Goal: Register for event/course

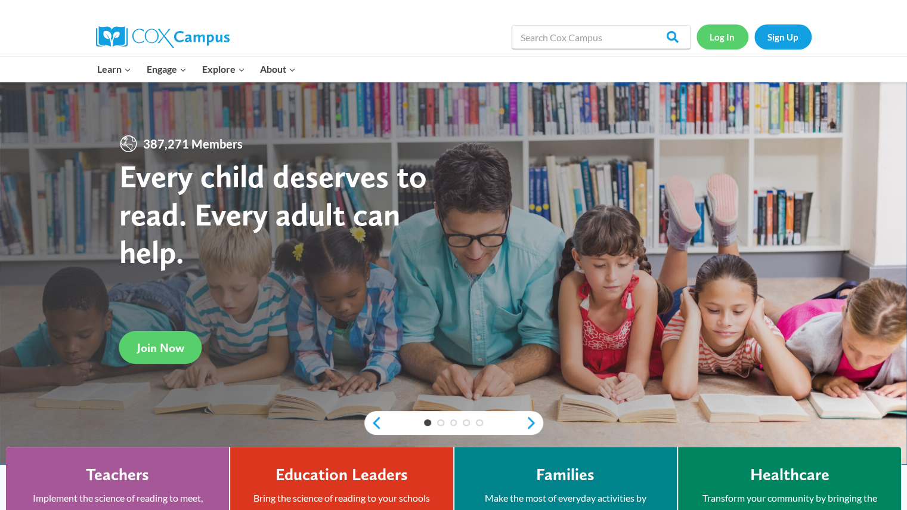
click at [722, 44] on link "Log In" at bounding box center [722, 36] width 52 height 24
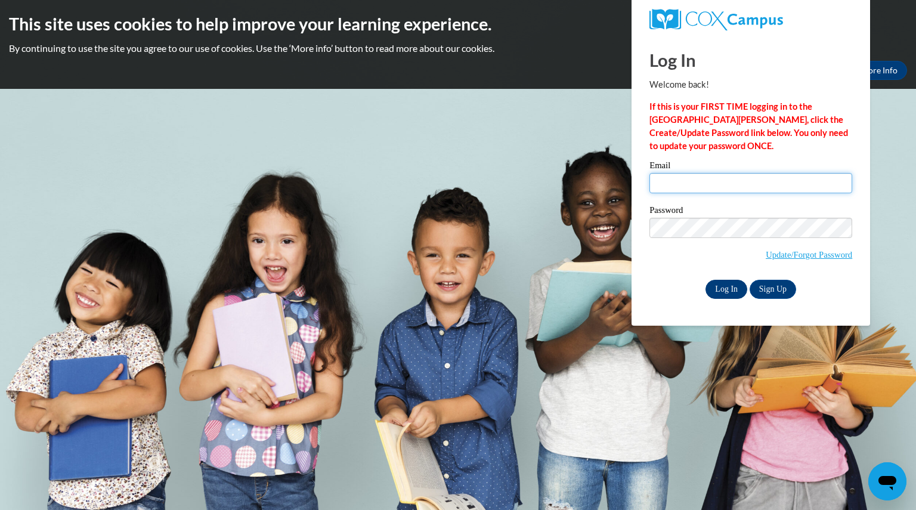
type input "buechelemilie@aasd.k12.wi.us"
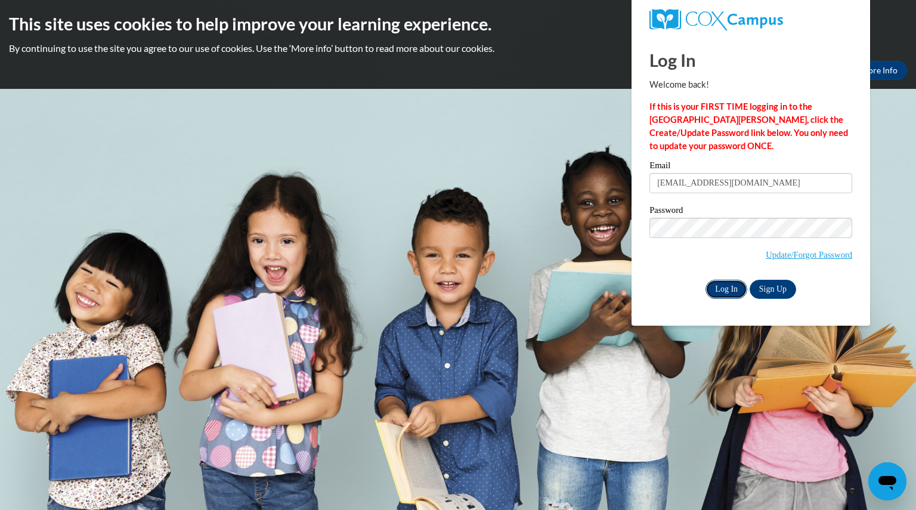
click at [720, 288] on input "Log In" at bounding box center [726, 289] width 42 height 19
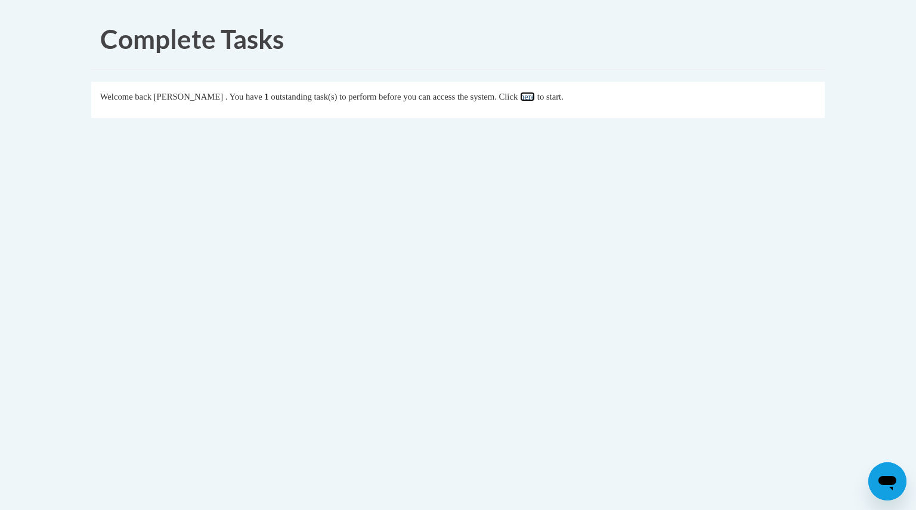
click at [535, 97] on link "here" at bounding box center [527, 97] width 15 height 10
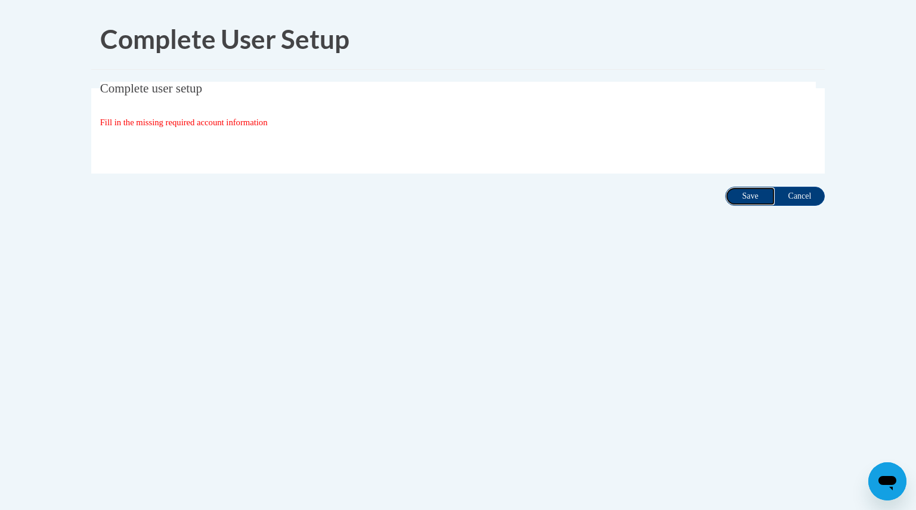
click at [737, 199] on input "Save" at bounding box center [750, 196] width 50 height 19
click at [789, 195] on input "Cancel" at bounding box center [799, 196] width 50 height 19
click at [760, 197] on input "Save" at bounding box center [750, 196] width 50 height 19
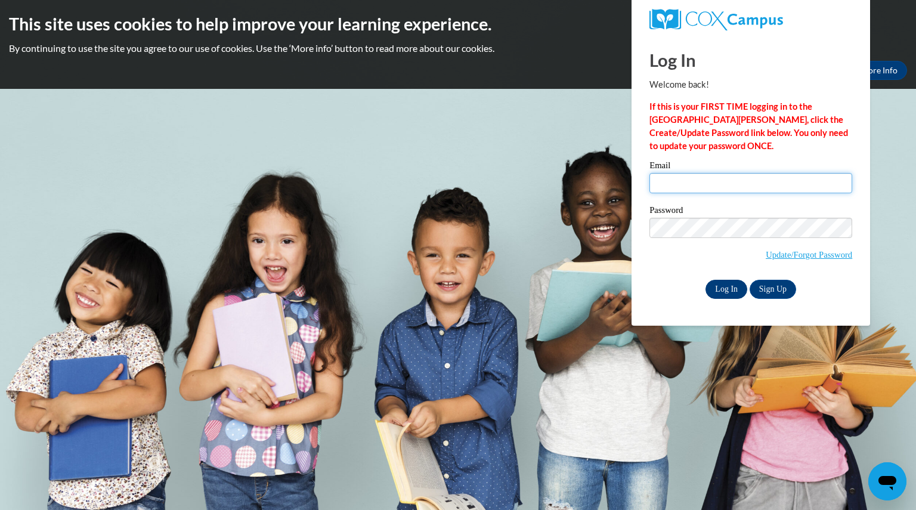
type input "[EMAIL_ADDRESS][DOMAIN_NAME]"
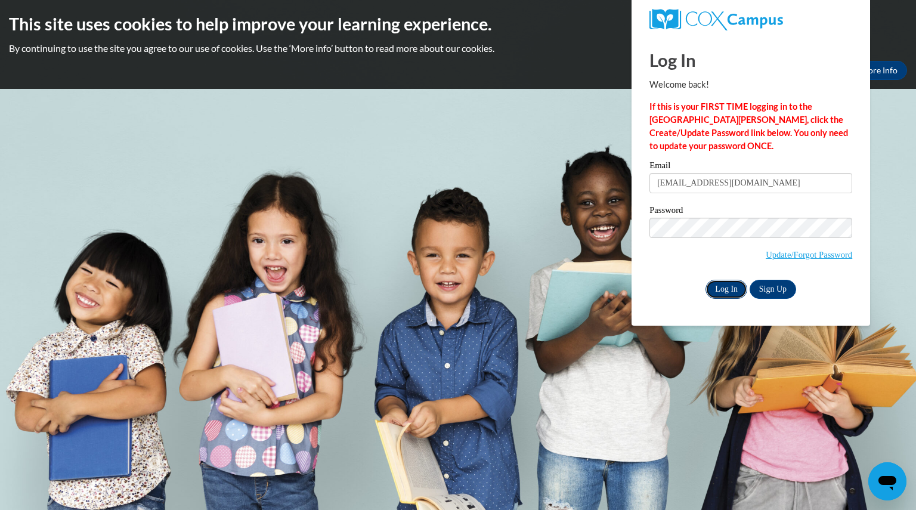
click at [724, 292] on input "Log In" at bounding box center [726, 289] width 42 height 19
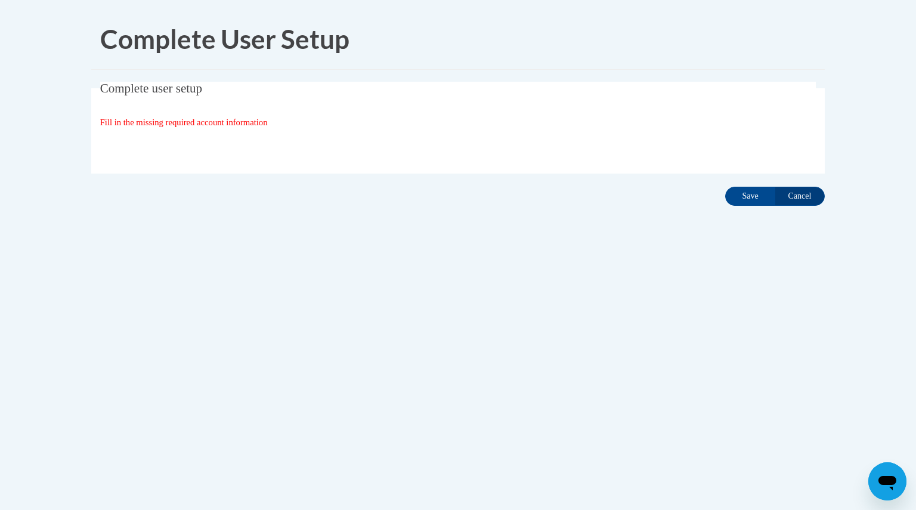
click at [737, 185] on div "Complete user setup Fill in the missing required account information User Profi…" at bounding box center [457, 146] width 751 height 129
click at [739, 193] on input "Save" at bounding box center [750, 196] width 50 height 19
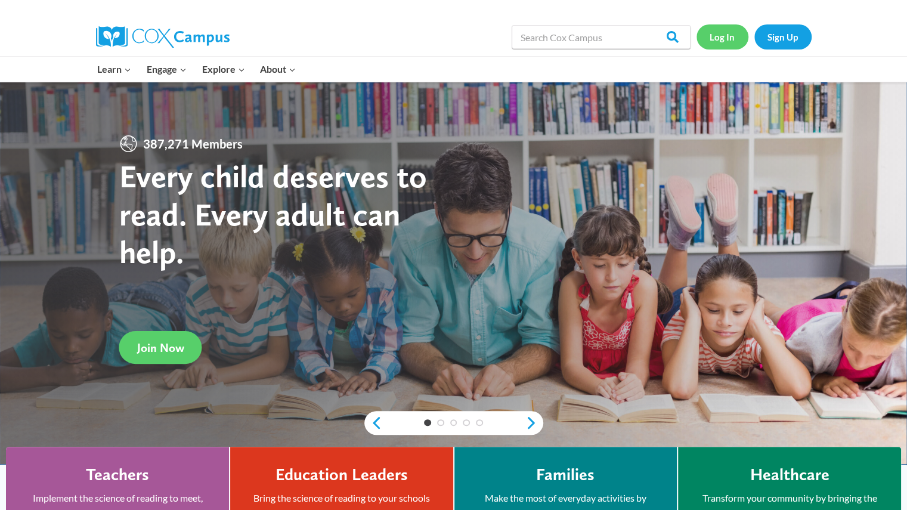
click at [719, 35] on link "Log In" at bounding box center [722, 36] width 52 height 24
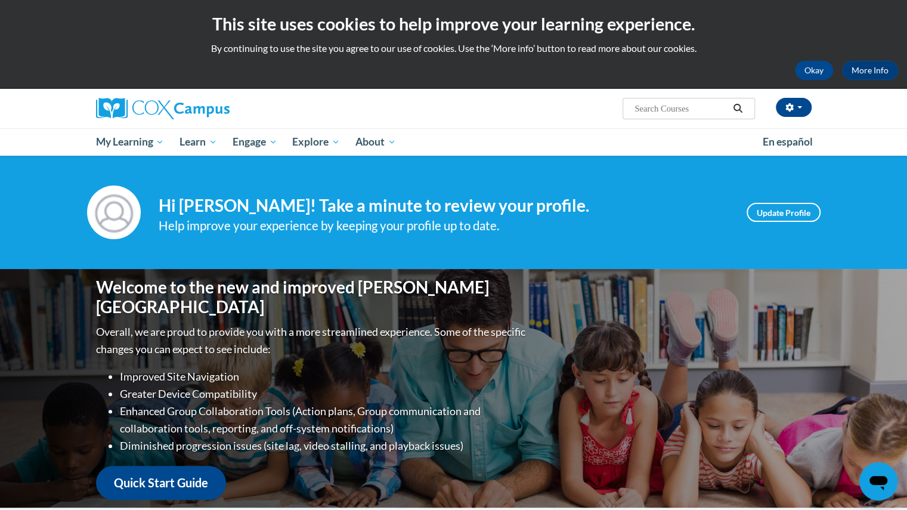
click at [684, 114] on input "Search..." at bounding box center [680, 108] width 95 height 14
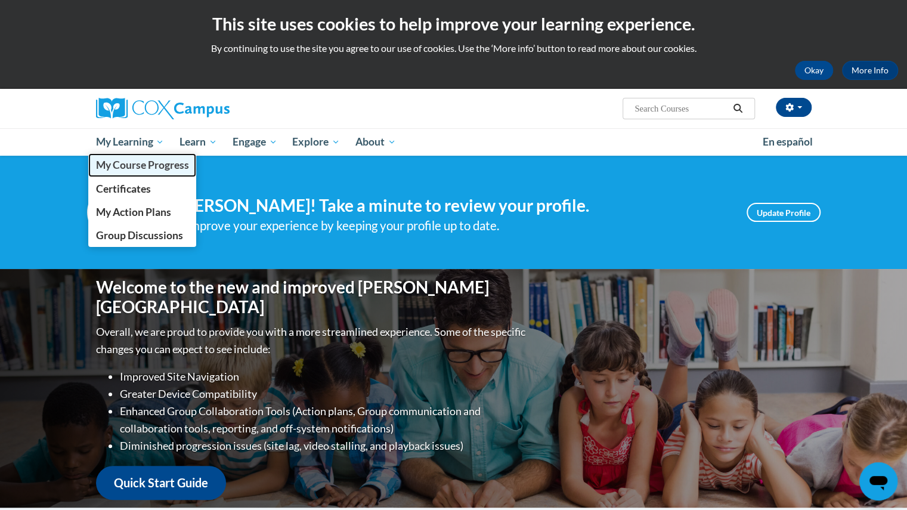
click at [137, 165] on span "My Course Progress" at bounding box center [141, 165] width 93 height 13
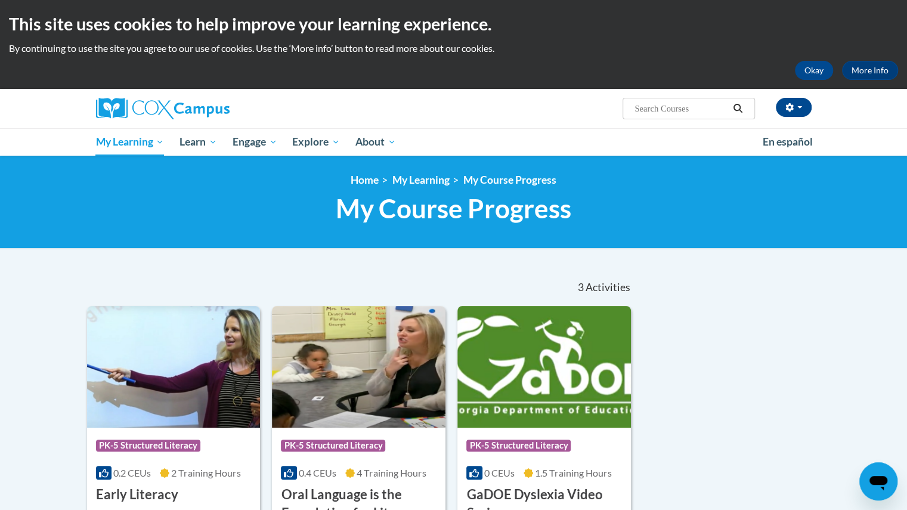
click at [652, 101] on input "Search..." at bounding box center [680, 108] width 95 height 14
type input "systematic and explicit instruction"
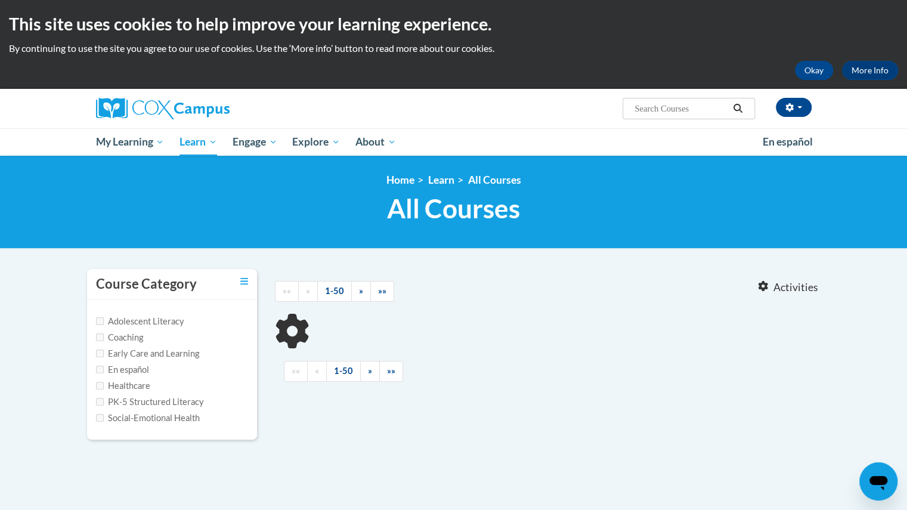
type input "systematic and explicit instruction"
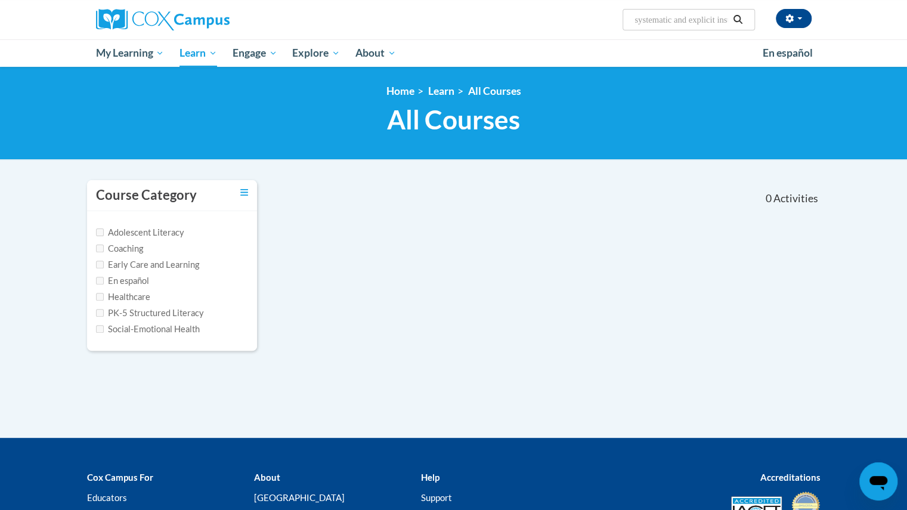
scroll to position [92, 0]
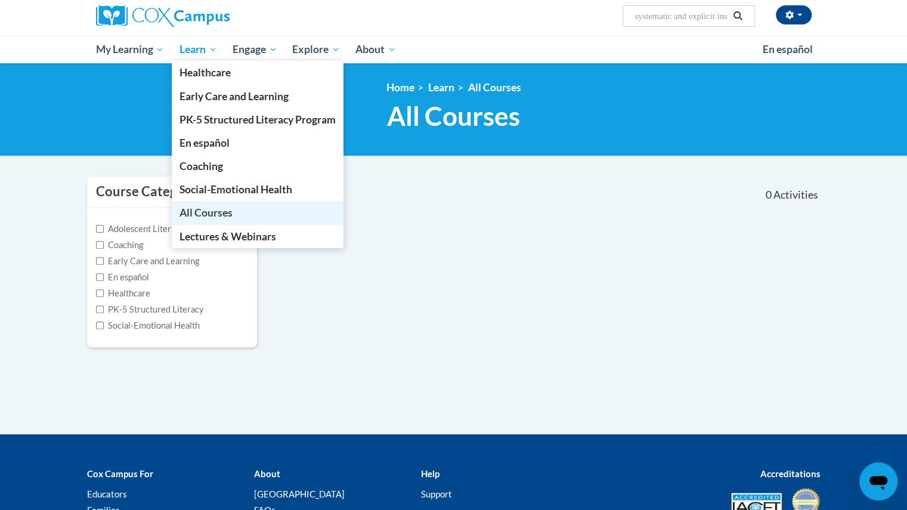
click at [191, 205] on link "All Courses" at bounding box center [258, 212] width 172 height 23
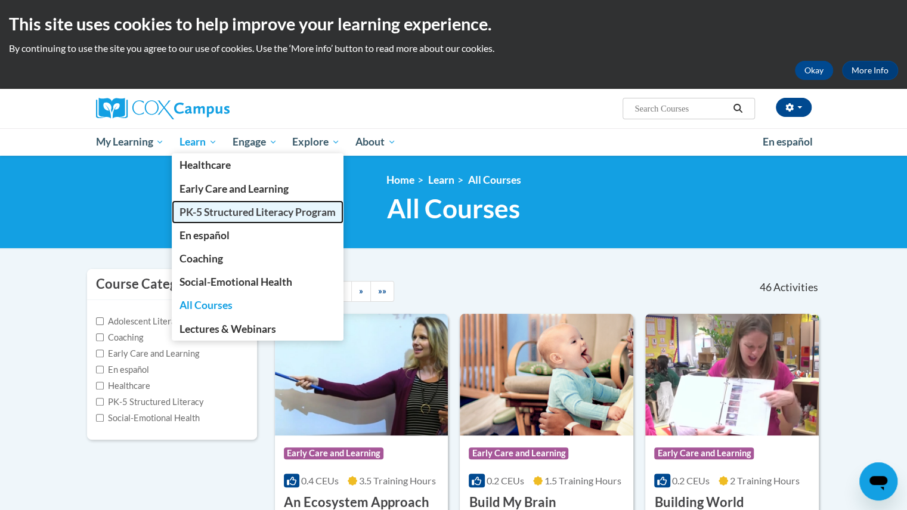
click at [190, 207] on span "PK-5 Structured Literacy Program" at bounding box center [257, 212] width 156 height 13
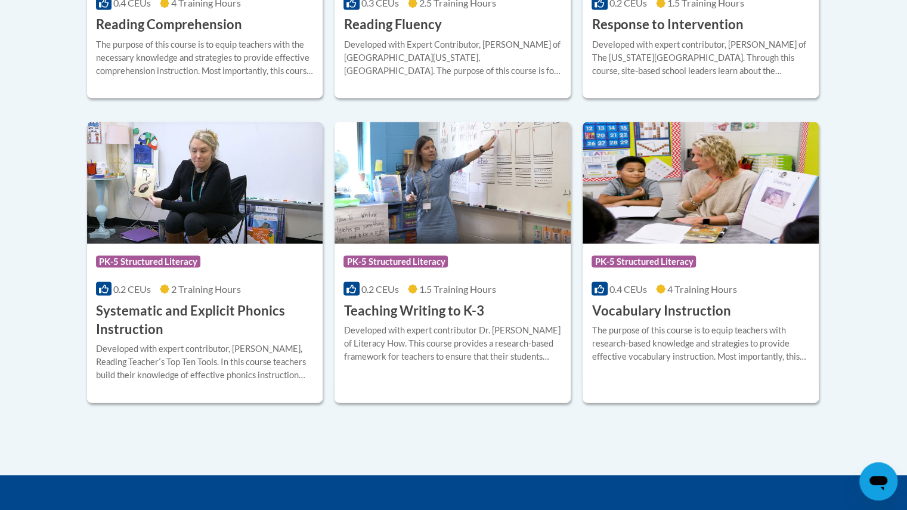
scroll to position [1323, 0]
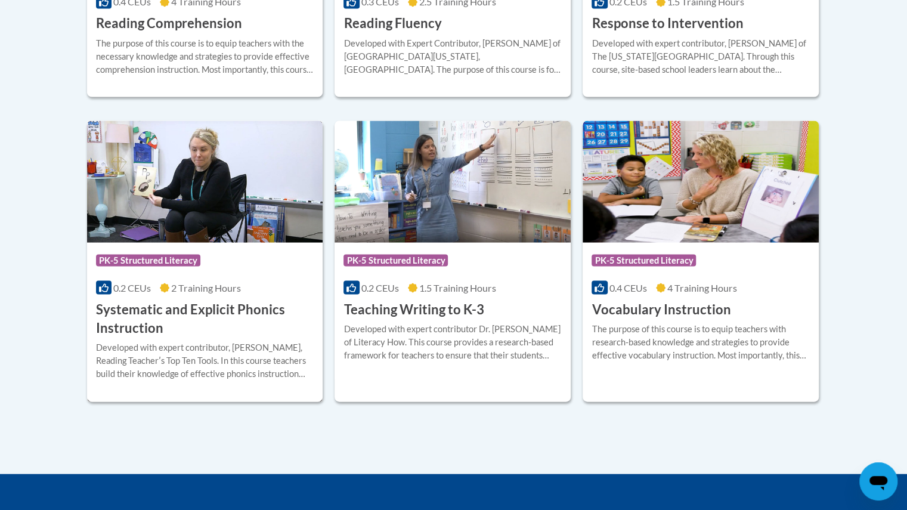
click at [128, 323] on h3 "Systematic and Explicit Phonics Instruction" at bounding box center [205, 318] width 218 height 37
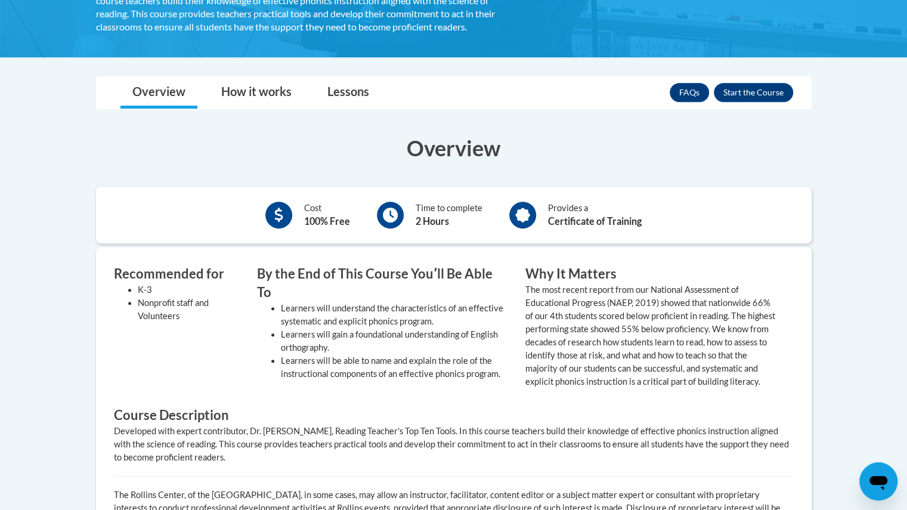
scroll to position [371, 0]
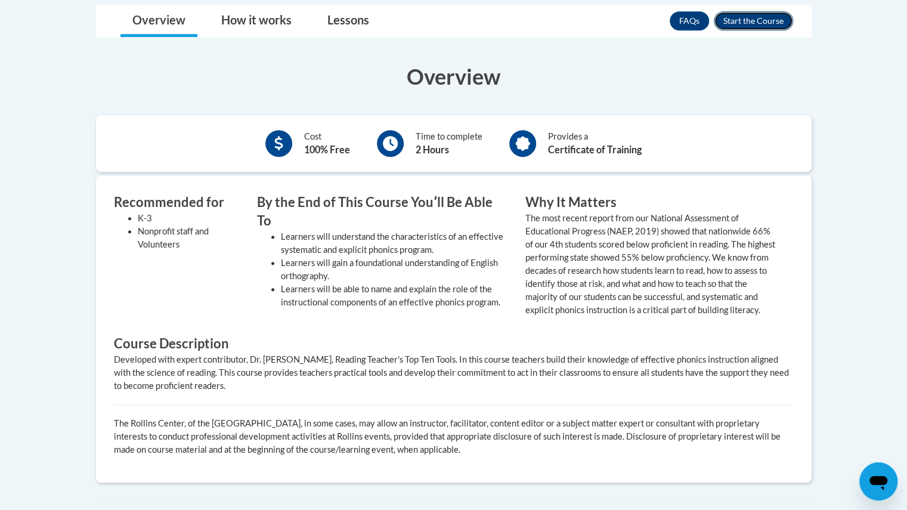
click at [768, 20] on button "Enroll" at bounding box center [753, 20] width 79 height 19
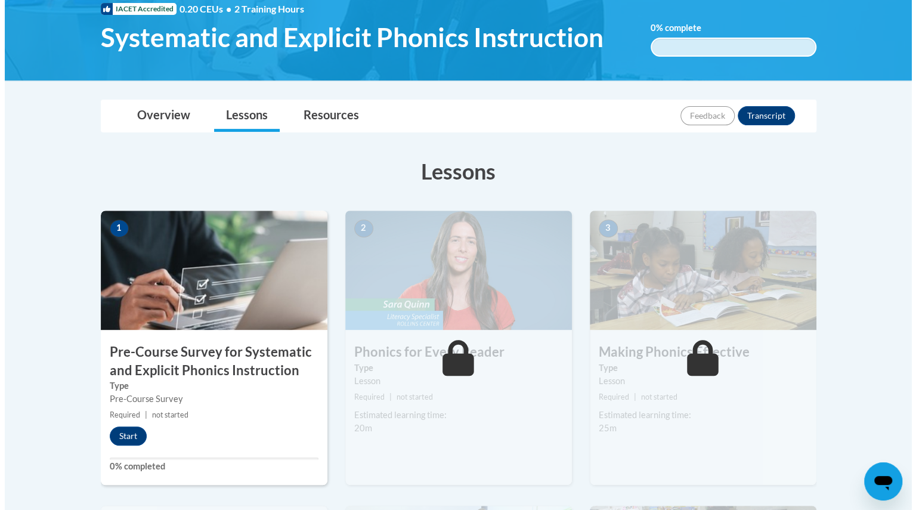
scroll to position [191, 0]
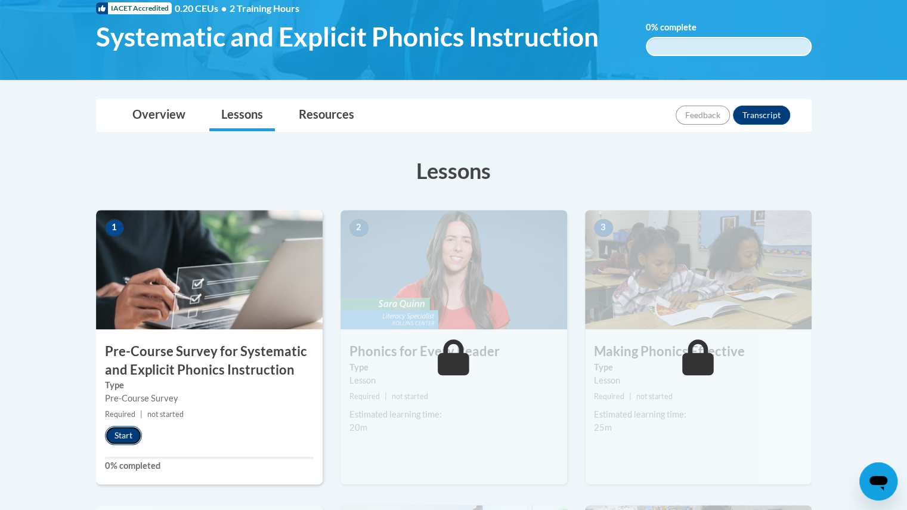
click at [114, 433] on button "Start" at bounding box center [123, 435] width 37 height 19
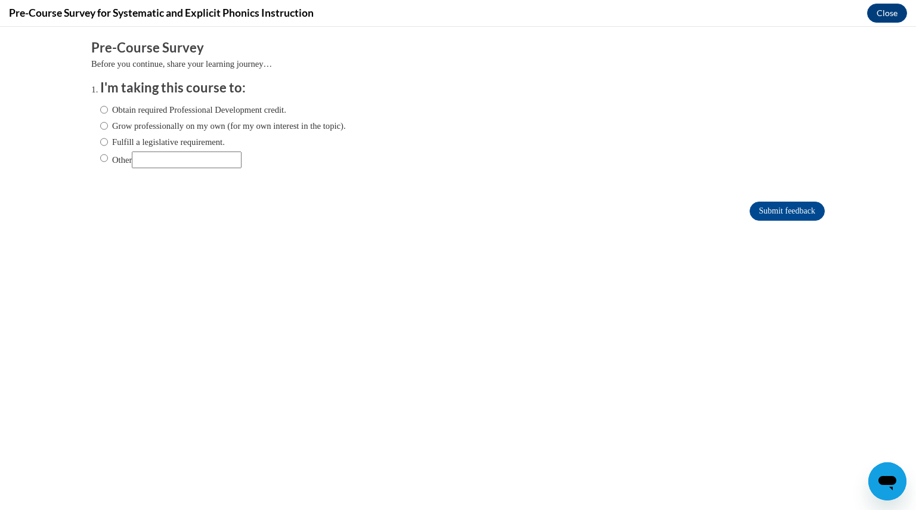
scroll to position [0, 0]
click at [91, 141] on ol "I'm taking this course to: Obtain required Professional Development credit. Gro…" at bounding box center [457, 133] width 733 height 108
click at [100, 144] on input "Fulfill a legislative requirement." at bounding box center [104, 141] width 8 height 13
radio input "true"
click at [790, 224] on form "Pre-Course Survey Before you continue, share your learning journey… I'm taking …" at bounding box center [457, 136] width 733 height 194
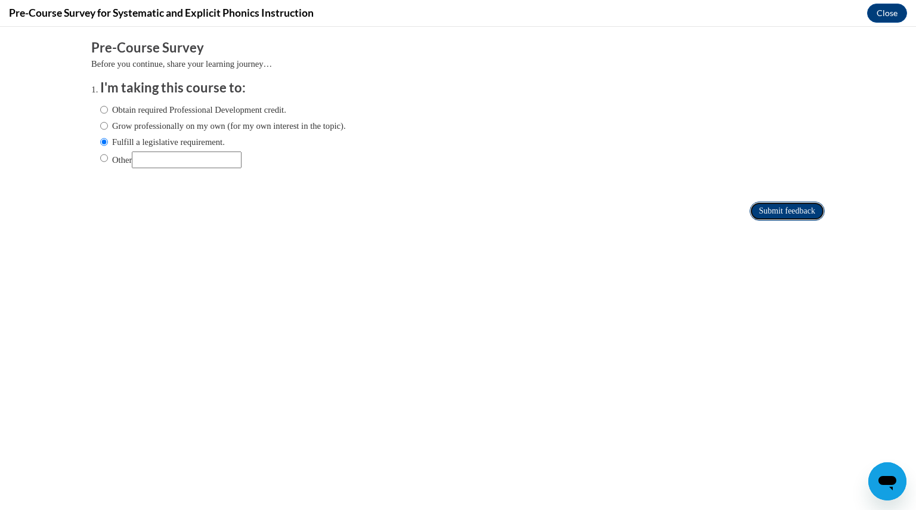
click at [792, 214] on input "Submit feedback" at bounding box center [786, 210] width 75 height 19
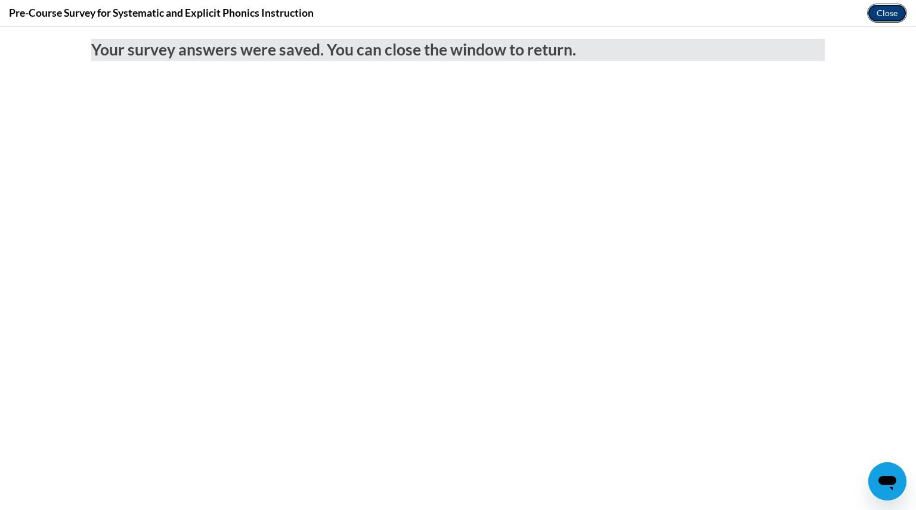
click at [880, 15] on button "Close" at bounding box center [887, 13] width 40 height 19
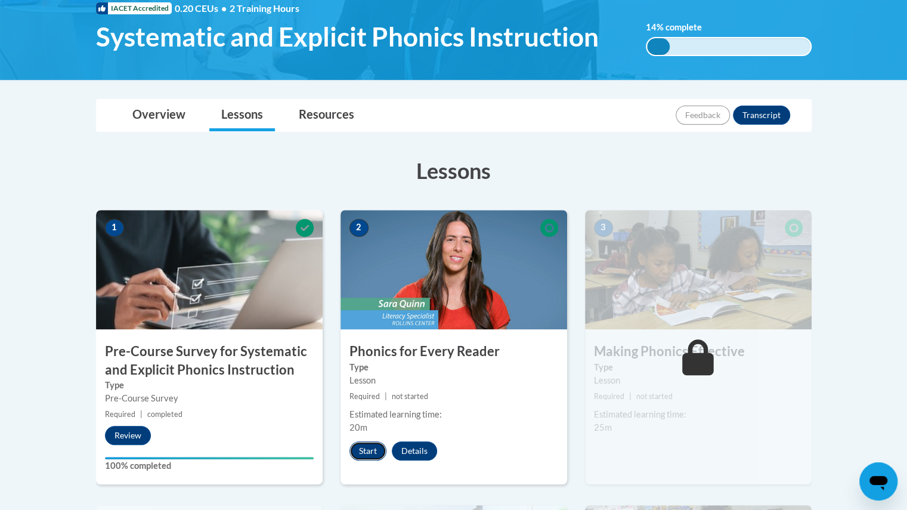
click at [358, 452] on button "Start" at bounding box center [367, 450] width 37 height 19
